Goal: Information Seeking & Learning: Learn about a topic

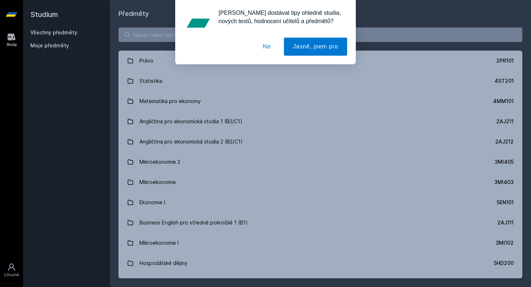
click at [268, 46] on button "Ne" at bounding box center [267, 47] width 26 height 18
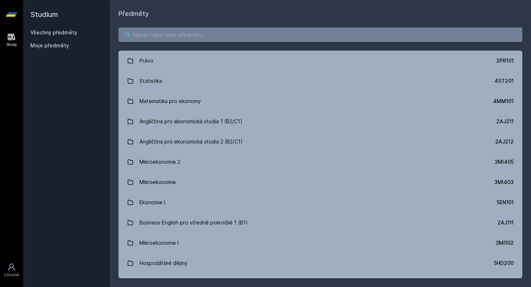
click at [198, 38] on input "search" at bounding box center [320, 34] width 404 height 14
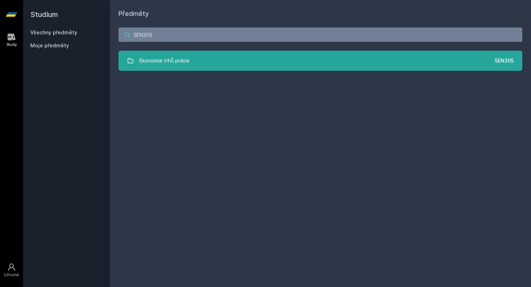
type input "5EN305"
click at [178, 64] on div "Ekonomie trhů práce" at bounding box center [164, 60] width 50 height 14
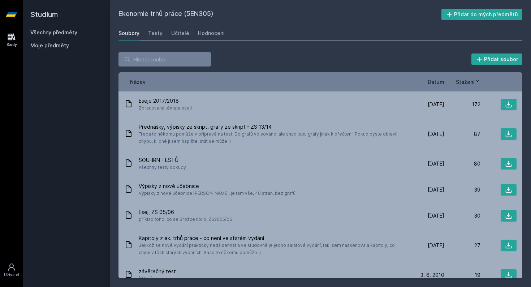
click at [165, 33] on div "Soubory Testy Učitelé Hodnocení" at bounding box center [320, 33] width 404 height 14
click at [161, 33] on div "Soubory Testy Učitelé Hodnocení" at bounding box center [320, 33] width 404 height 14
click at [171, 33] on div "Učitelé" at bounding box center [180, 33] width 18 height 7
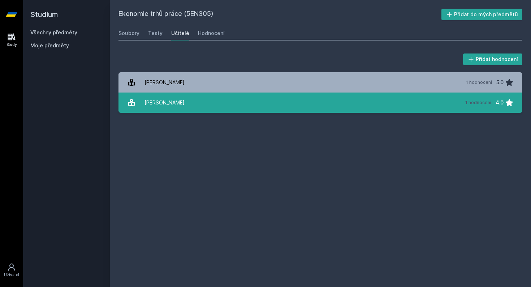
click at [169, 102] on div "[PERSON_NAME]" at bounding box center [164, 102] width 40 height 14
